Goal: Task Accomplishment & Management: Manage account settings

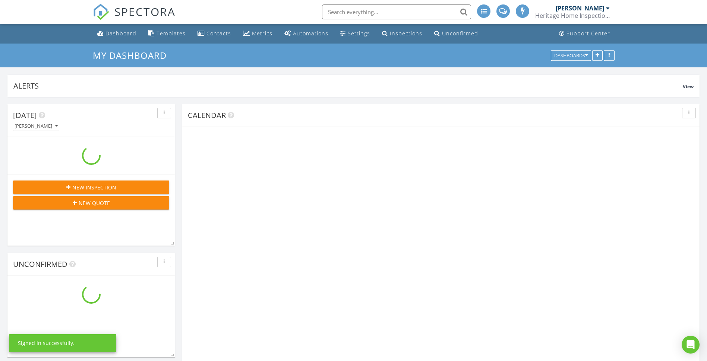
scroll to position [708, 718]
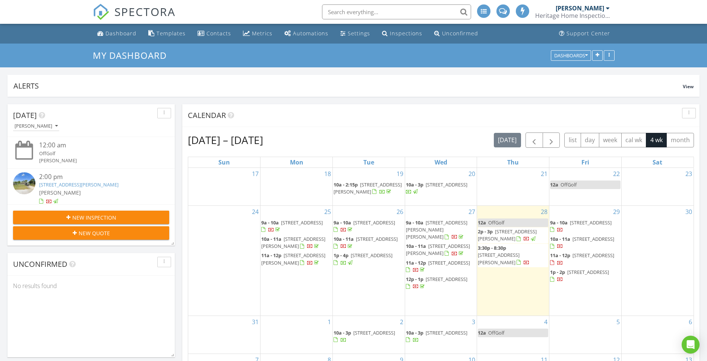
click at [507, 252] on span "[STREET_ADDRESS][PERSON_NAME]" at bounding box center [499, 259] width 42 height 14
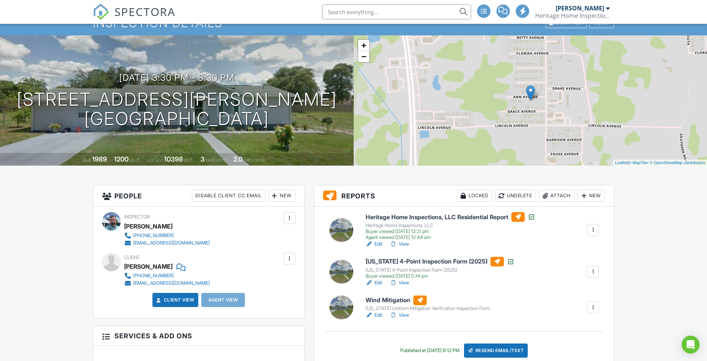
scroll to position [37, 0]
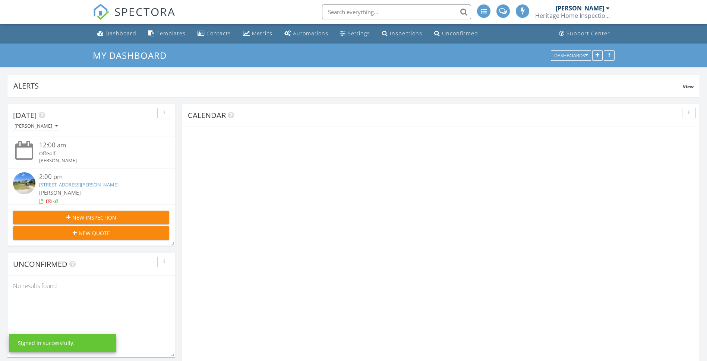
scroll to position [708, 718]
